Goal: Participate in discussion: Engage in conversation with other users on a specific topic

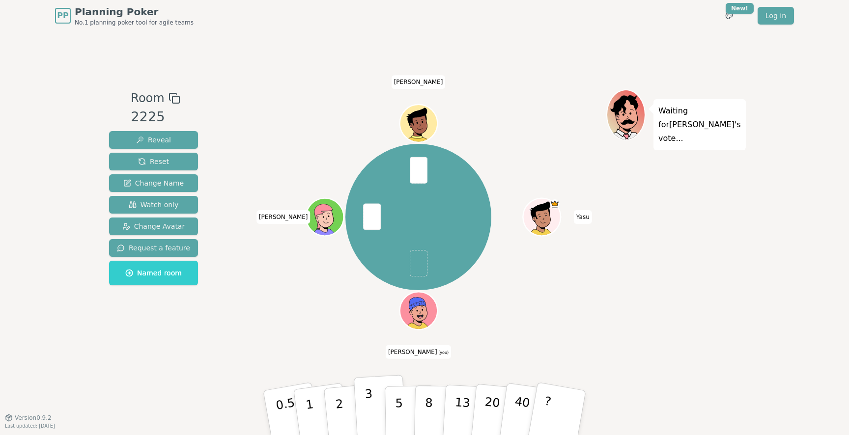
click at [371, 400] on p "3" at bounding box center [369, 414] width 11 height 54
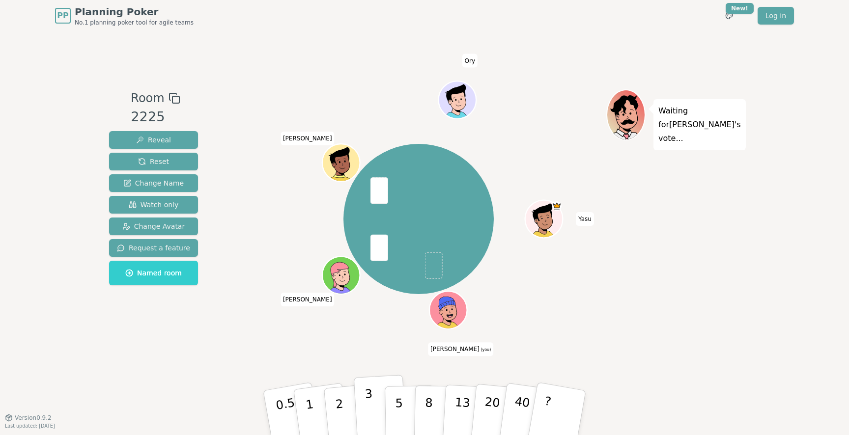
click at [364, 415] on button "3" at bounding box center [381, 413] width 54 height 77
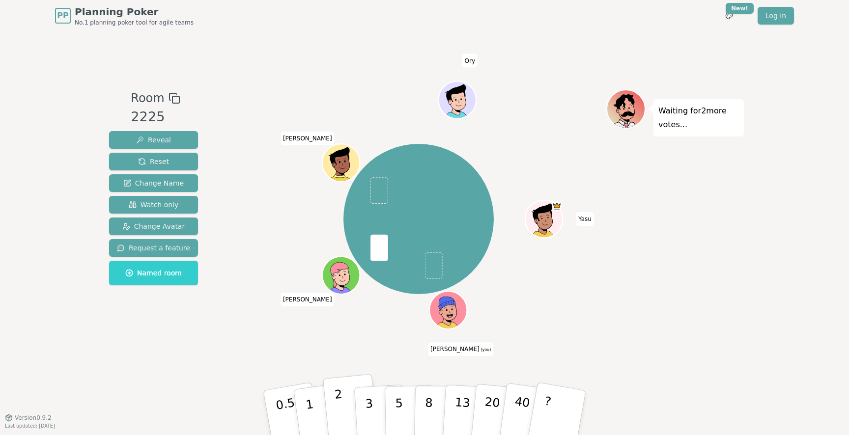
click at [346, 406] on button "2" at bounding box center [351, 413] width 56 height 78
click at [337, 417] on p "2" at bounding box center [340, 414] width 13 height 54
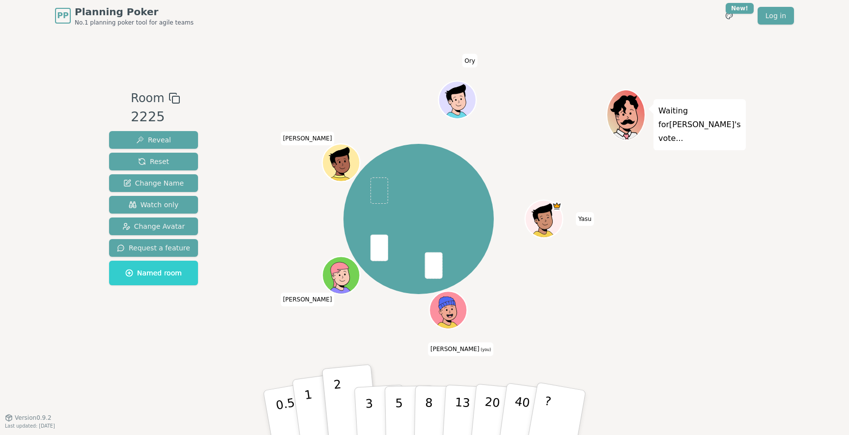
click at [320, 398] on button "1" at bounding box center [321, 413] width 58 height 80
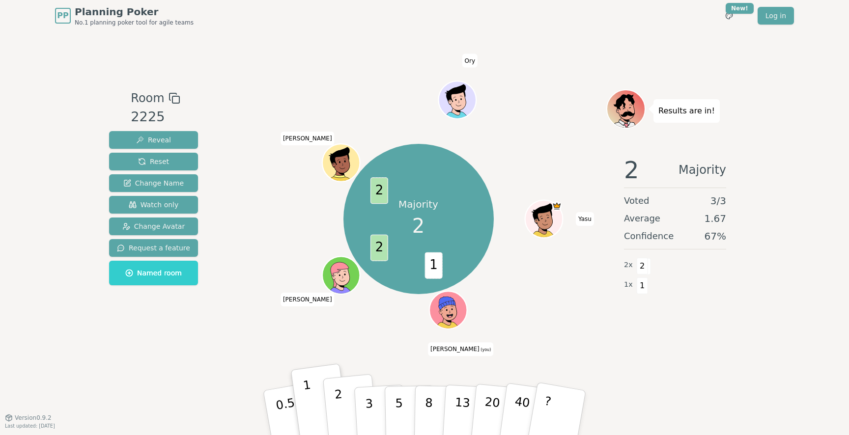
click at [336, 407] on p "2" at bounding box center [340, 414] width 13 height 54
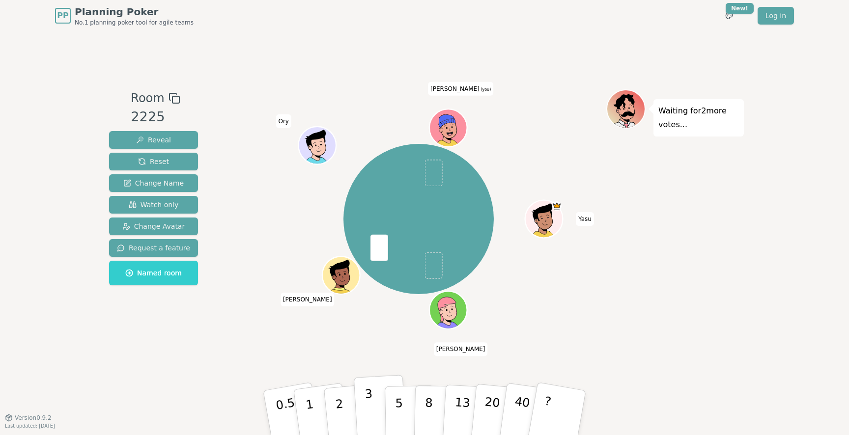
click at [372, 416] on p "3" at bounding box center [369, 414] width 11 height 54
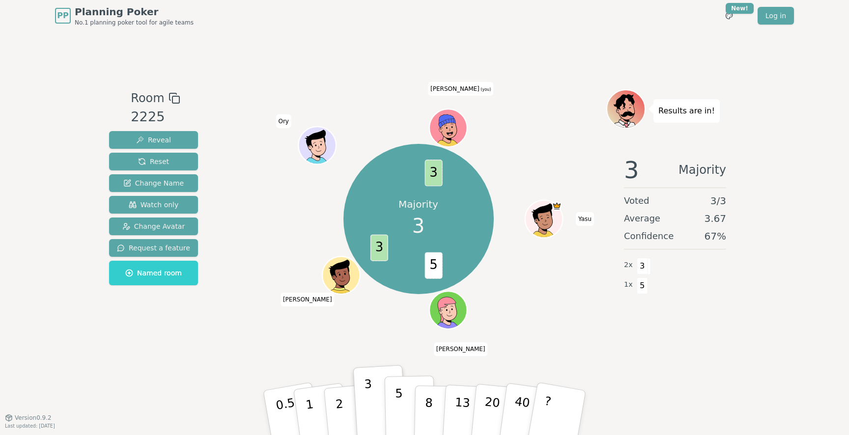
click at [407, 401] on button "5" at bounding box center [409, 413] width 51 height 75
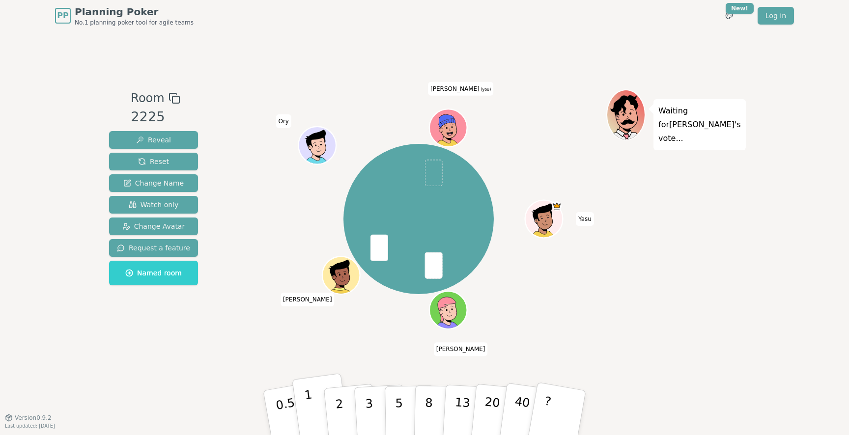
click at [321, 402] on button "1" at bounding box center [321, 413] width 58 height 80
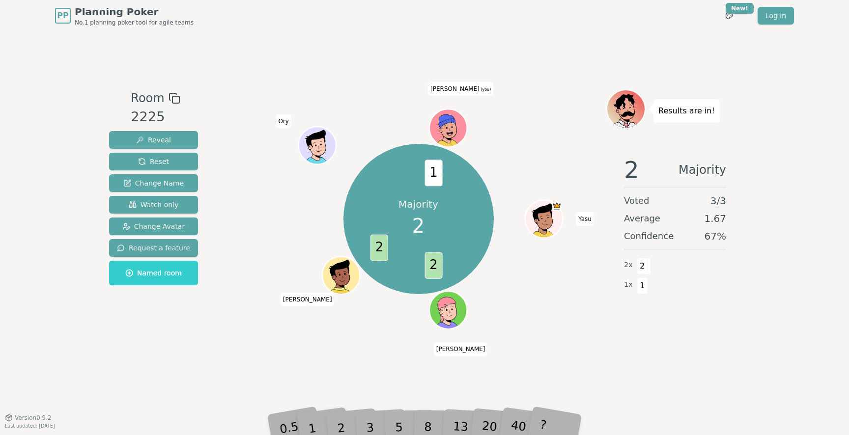
click at [347, 418] on div "2" at bounding box center [350, 412] width 32 height 37
click at [353, 386] on div "Room 2225 Reveal Reset Change Name Watch only Change Avatar Request a feature N…" at bounding box center [424, 224] width 638 height 386
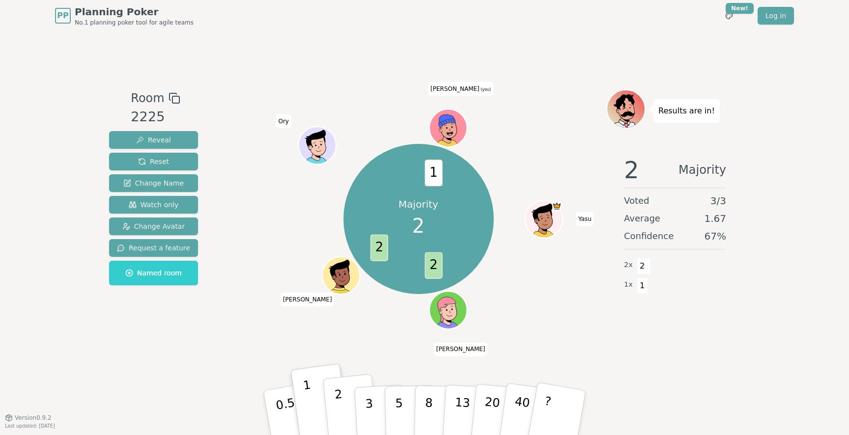
click at [347, 430] on button "2" at bounding box center [351, 413] width 56 height 78
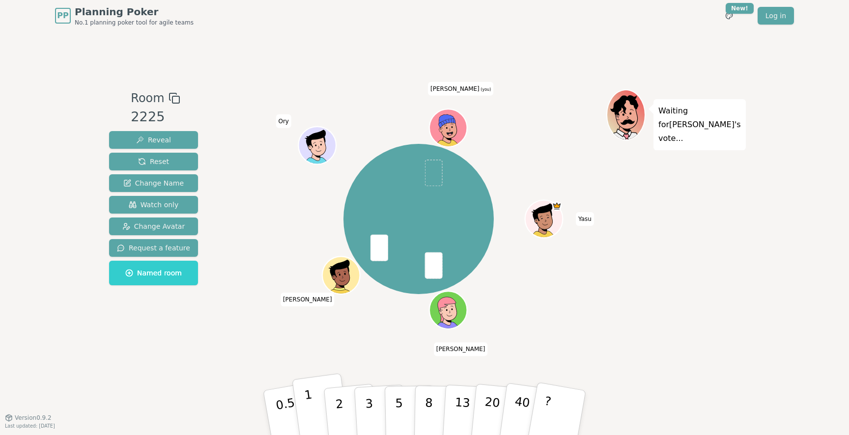
click at [312, 413] on button "1" at bounding box center [321, 413] width 58 height 80
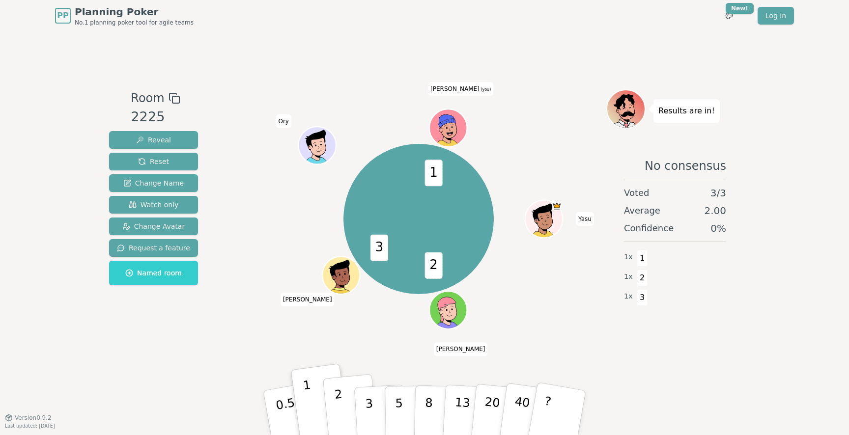
click at [346, 415] on button "2" at bounding box center [351, 413] width 56 height 78
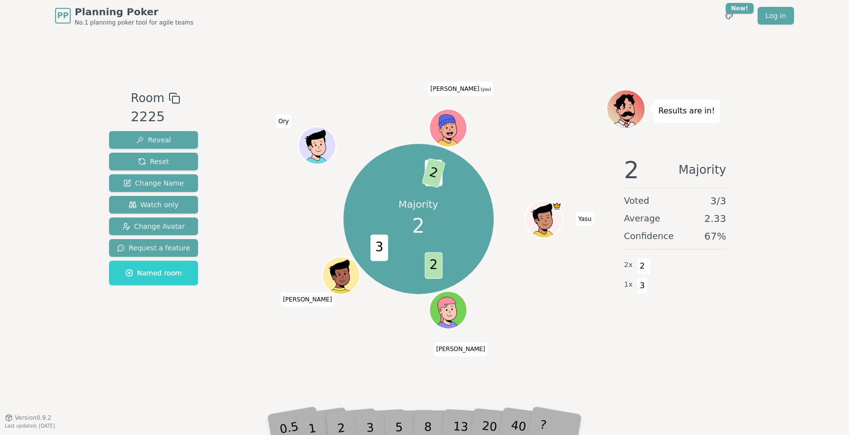
click at [596, 356] on div "Majority 2 2 3 1 2 Yasu [PERSON_NAME] [PERSON_NAME] (you)" at bounding box center [418, 224] width 376 height 270
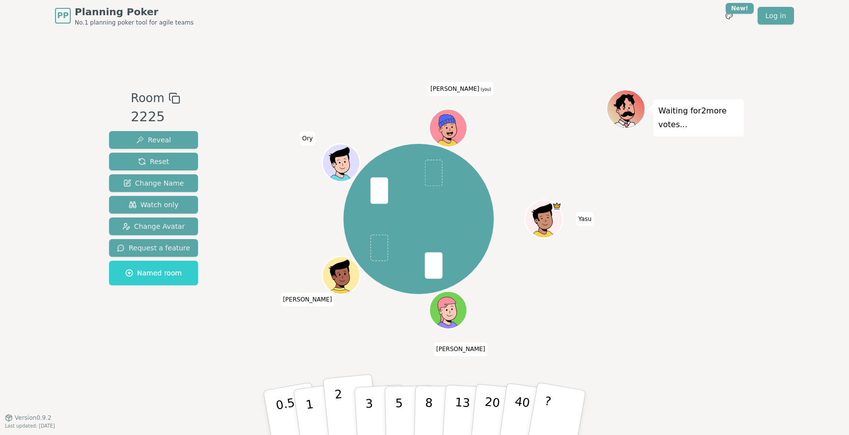
click at [341, 397] on p "2" at bounding box center [340, 414] width 13 height 54
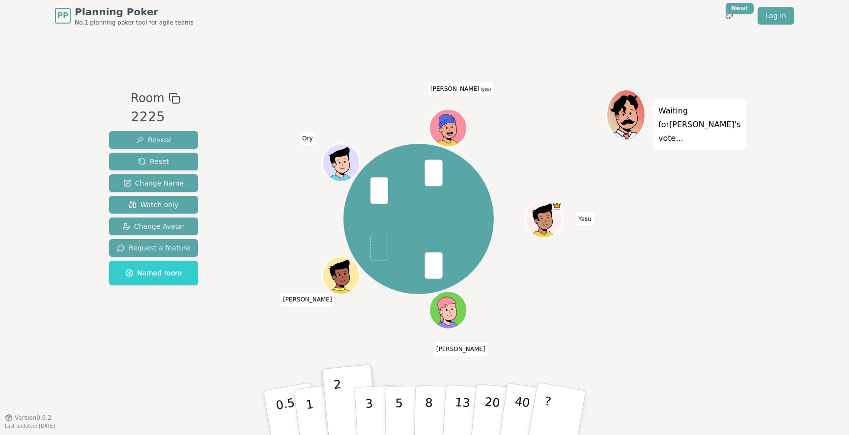
click at [457, 136] on icon at bounding box center [449, 134] width 18 height 6
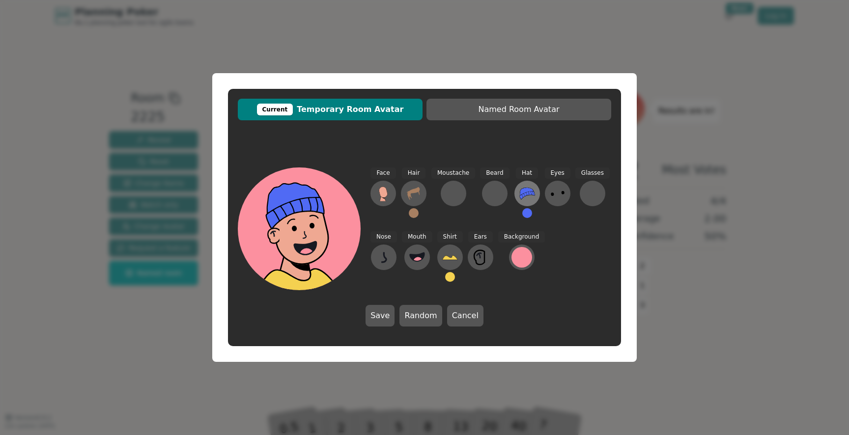
click at [523, 190] on icon at bounding box center [527, 194] width 15 height 12
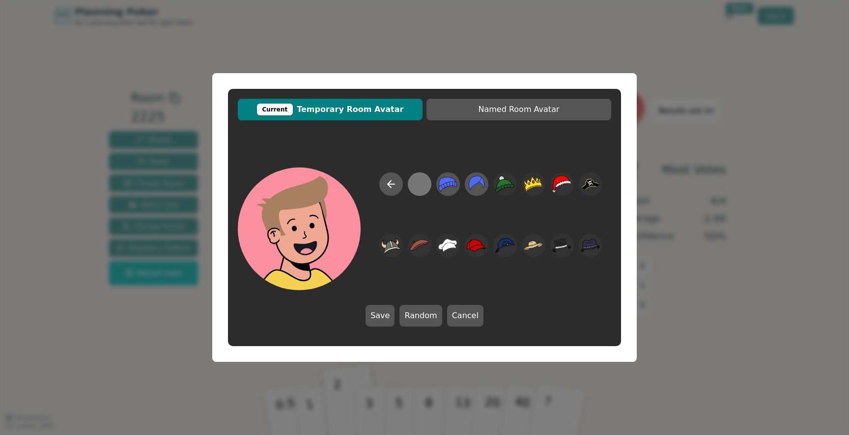
click at [417, 187] on div at bounding box center [419, 184] width 19 height 22
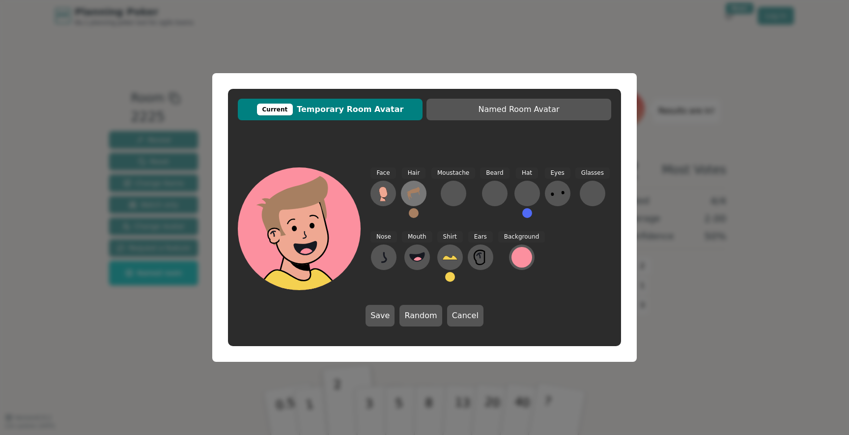
click at [408, 194] on icon at bounding box center [413, 193] width 12 height 13
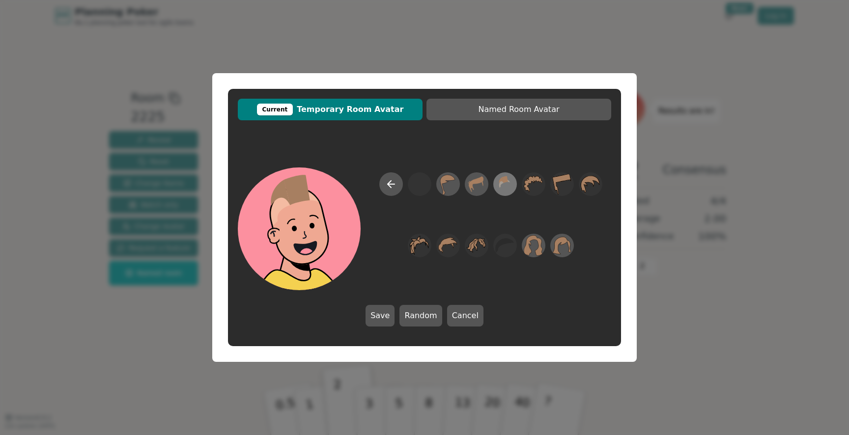
click at [499, 188] on icon at bounding box center [504, 184] width 19 height 22
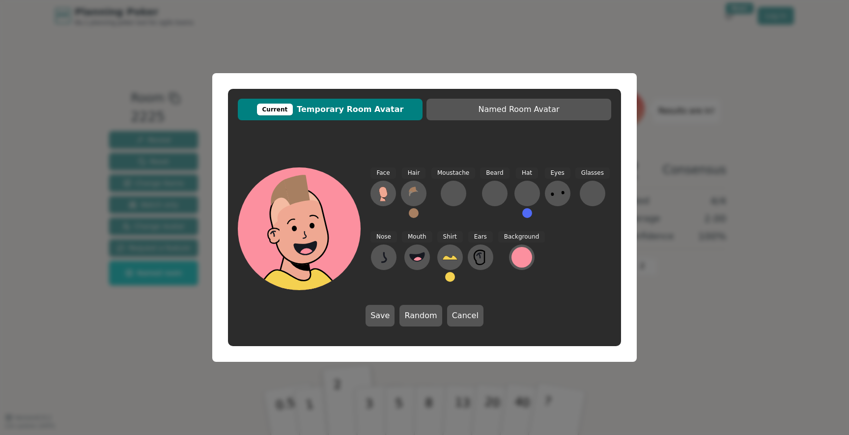
click at [414, 215] on button at bounding box center [414, 213] width 10 height 10
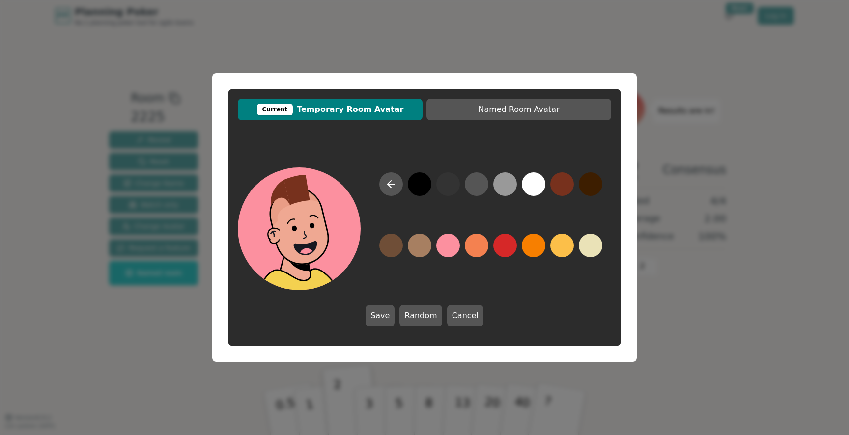
click at [559, 179] on button at bounding box center [562, 184] width 24 height 24
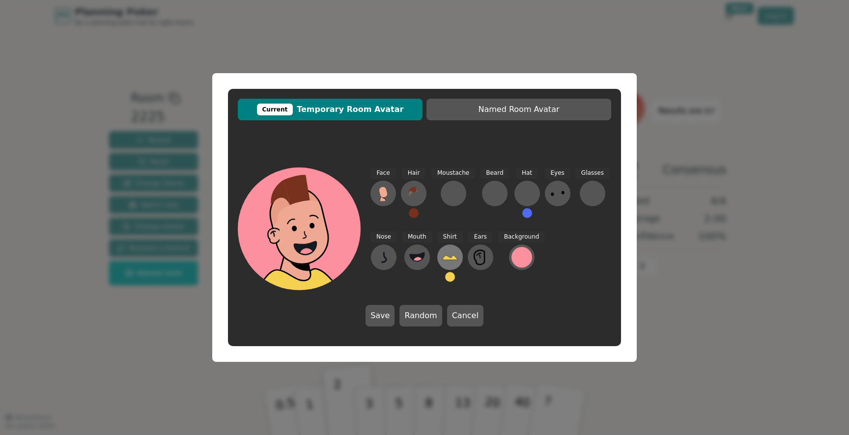
click at [446, 257] on icon at bounding box center [449, 257] width 15 height 4
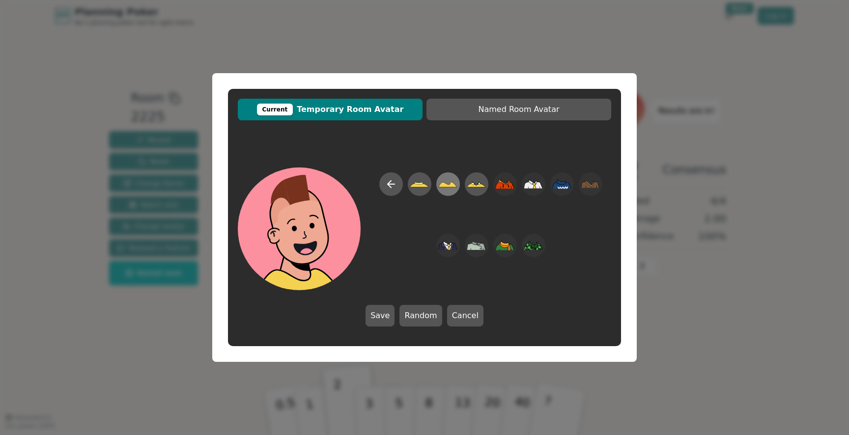
click at [447, 187] on icon at bounding box center [447, 184] width 19 height 5
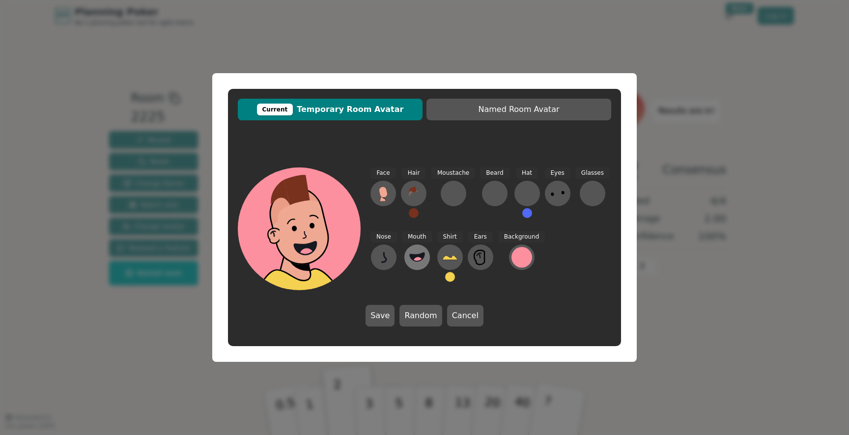
click at [415, 257] on icon at bounding box center [417, 257] width 16 height 16
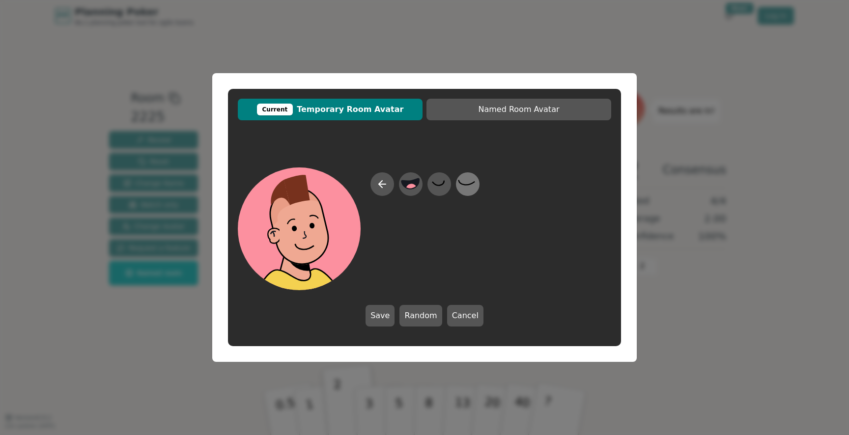
click at [470, 185] on icon at bounding box center [467, 184] width 19 height 22
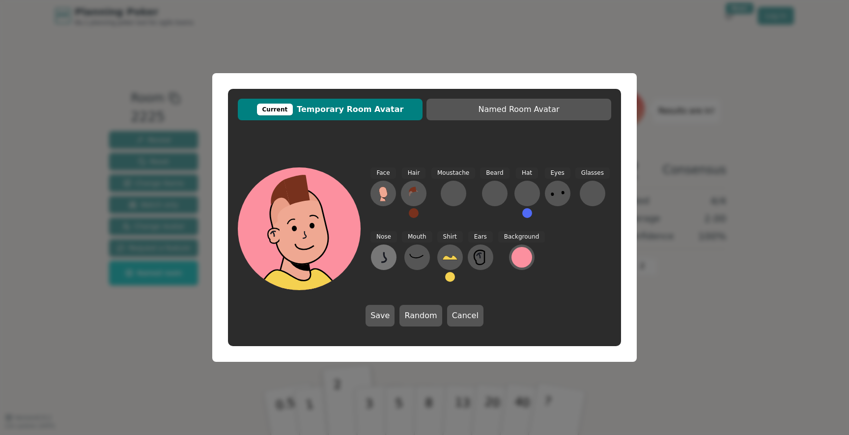
click at [391, 266] on button at bounding box center [384, 258] width 26 height 26
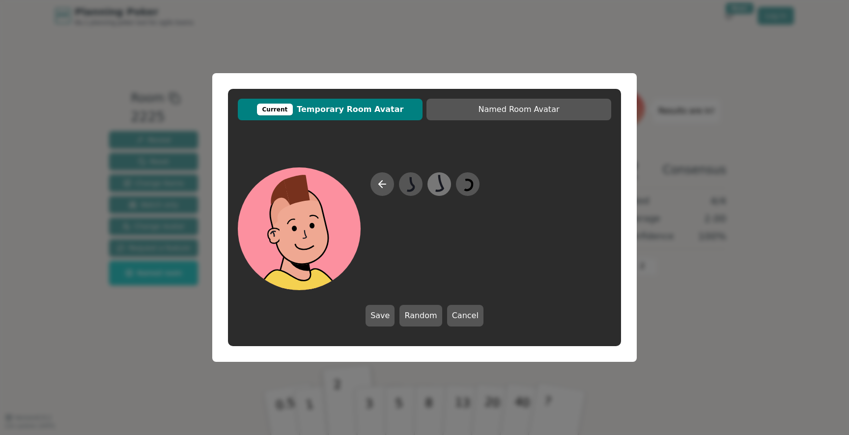
click at [433, 190] on icon at bounding box center [438, 184] width 19 height 22
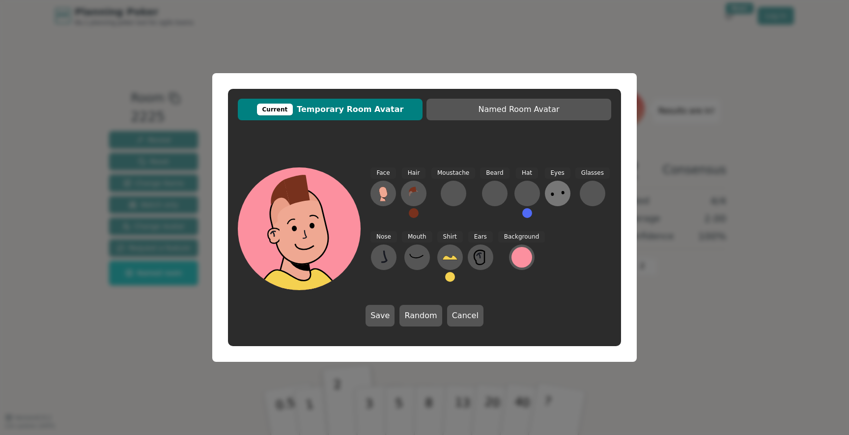
click at [545, 200] on button at bounding box center [558, 194] width 26 height 26
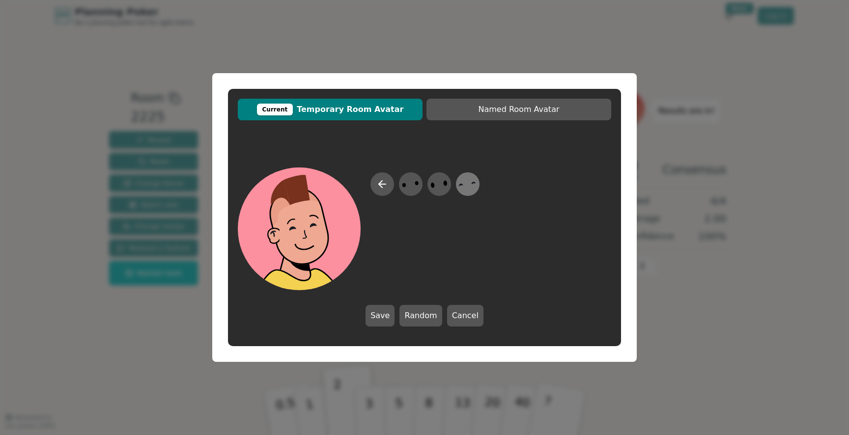
click at [465, 186] on icon at bounding box center [467, 184] width 19 height 22
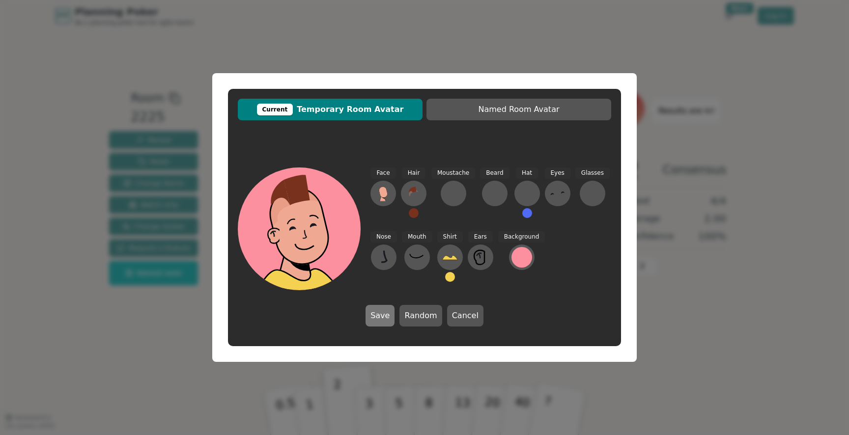
click at [386, 323] on button "Save" at bounding box center [379, 316] width 29 height 22
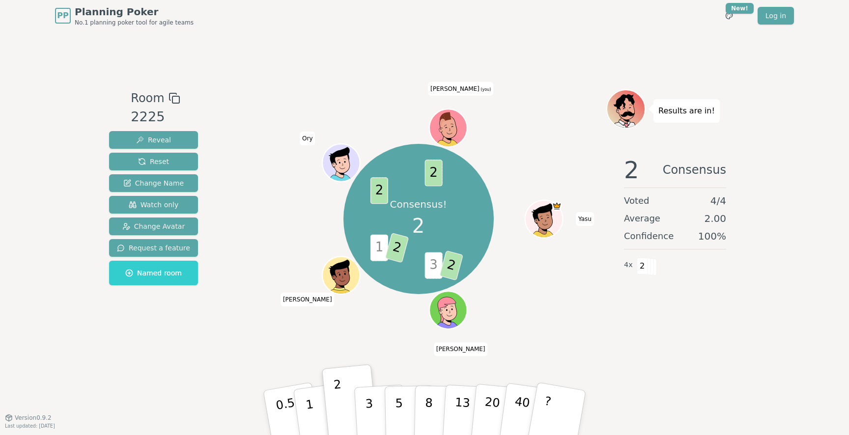
click at [453, 127] on icon at bounding box center [449, 127] width 36 height 4
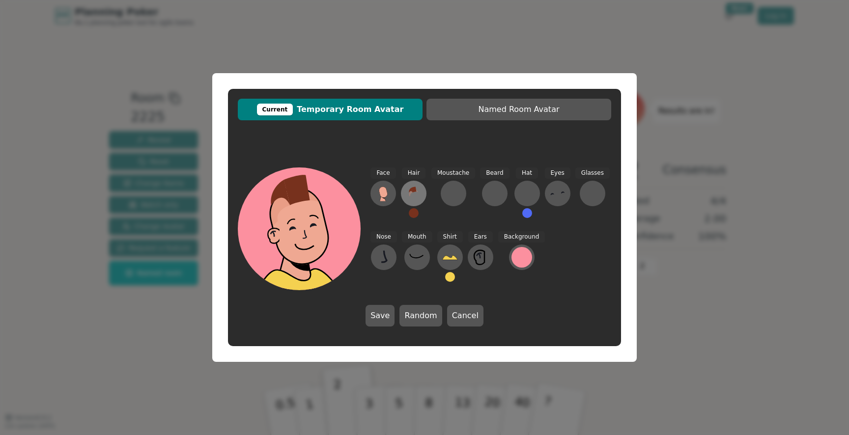
click at [409, 197] on icon at bounding box center [414, 194] width 16 height 16
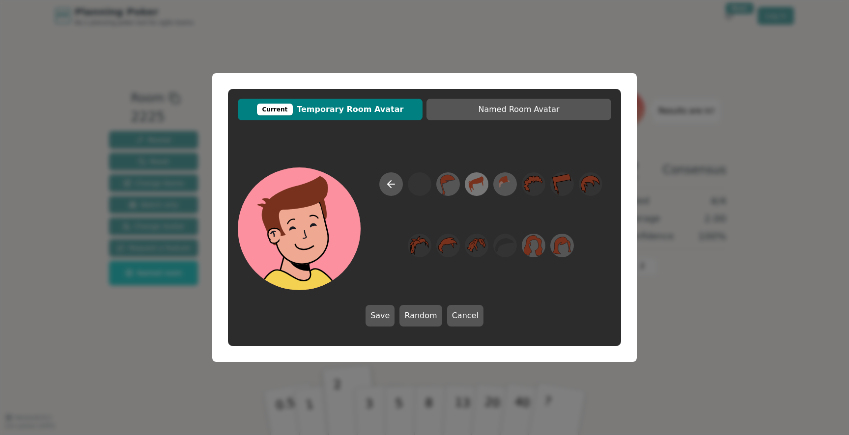
click at [486, 190] on div at bounding box center [476, 183] width 27 height 31
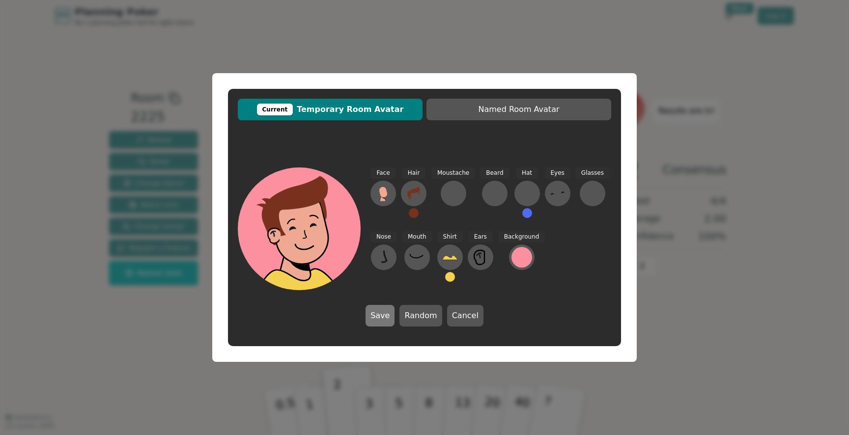
click at [384, 317] on button "Save" at bounding box center [379, 316] width 29 height 22
